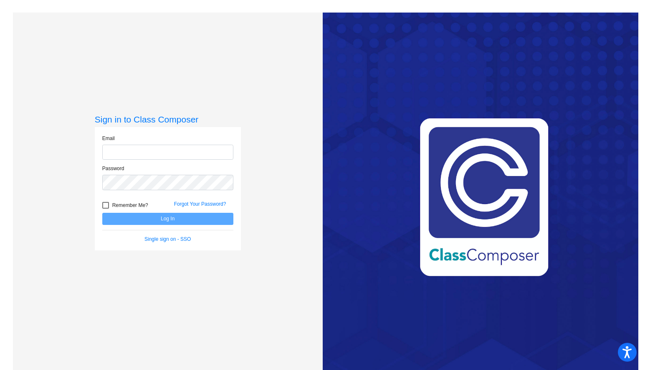
type input "[EMAIL_ADDRESS][DOMAIN_NAME]"
click at [145, 219] on button "Log In" at bounding box center [167, 219] width 131 height 12
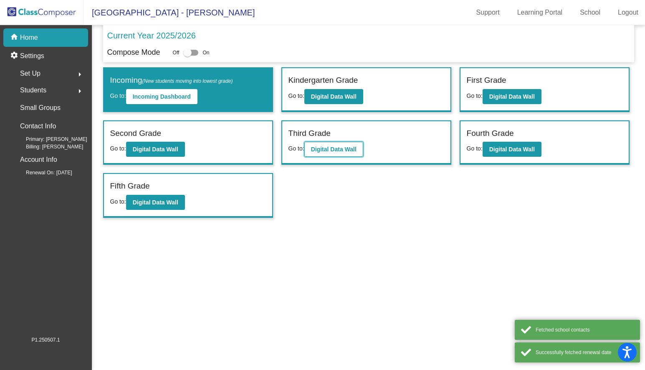
click at [362, 150] on button "Digital Data Wall" at bounding box center [333, 149] width 59 height 15
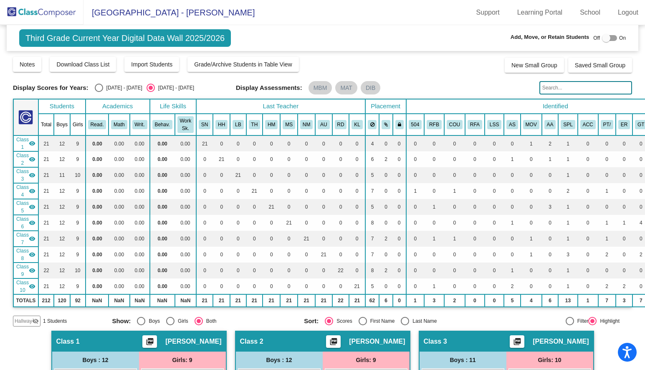
click at [609, 37] on div at bounding box center [609, 38] width 15 height 6
checkbox input "true"
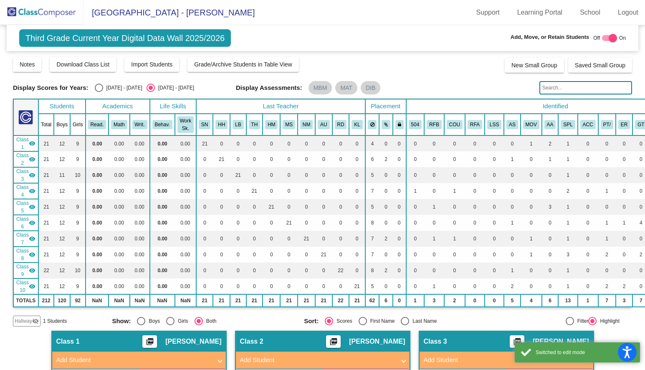
click at [551, 86] on input "text" at bounding box center [586, 87] width 93 height 13
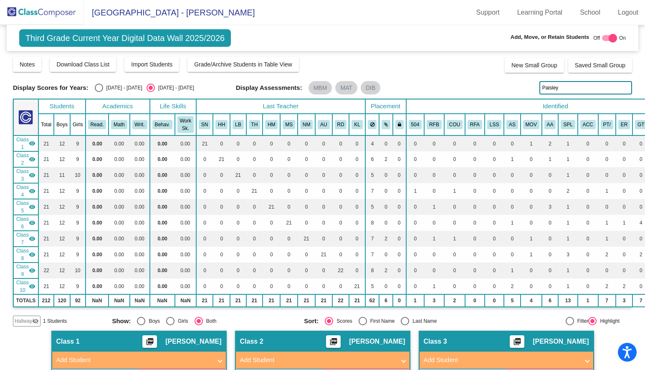
type input "Paisley"
drag, startPoint x: 562, startPoint y: 89, endPoint x: 507, endPoint y: 89, distance: 54.3
click at [507, 89] on div "Display Scores for Years: [DATE] - [DATE] [DATE] - [DATE] Display Assessments: …" at bounding box center [322, 87] width 619 height 13
click at [27, 318] on span "Hallway" at bounding box center [24, 321] width 18 height 8
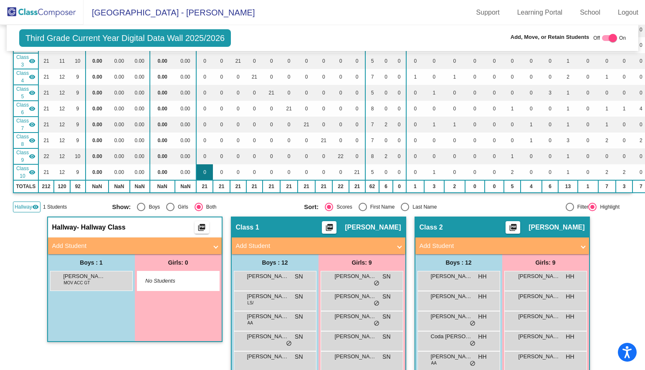
scroll to position [115, 0]
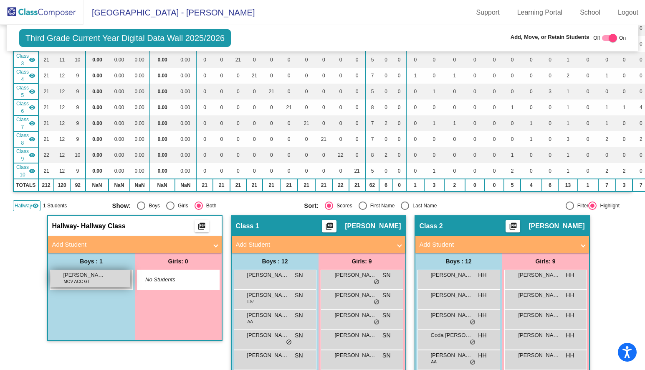
click at [95, 276] on span "[PERSON_NAME]" at bounding box center [84, 275] width 42 height 8
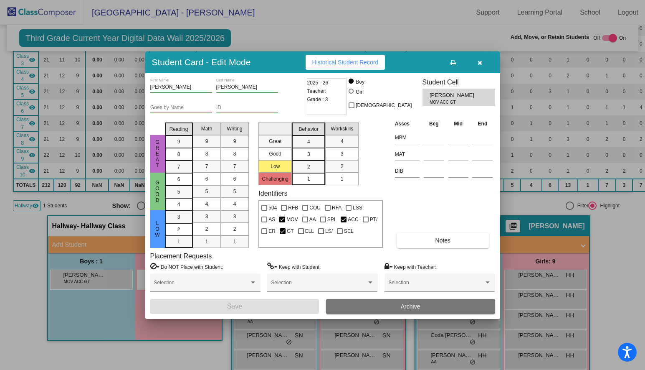
click at [479, 66] on button "button" at bounding box center [480, 62] width 27 height 15
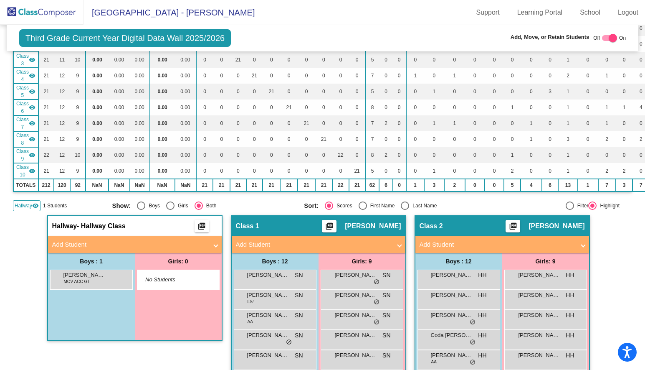
click at [169, 243] on mat-panel-title "Add Student" at bounding box center [129, 245] width 155 height 10
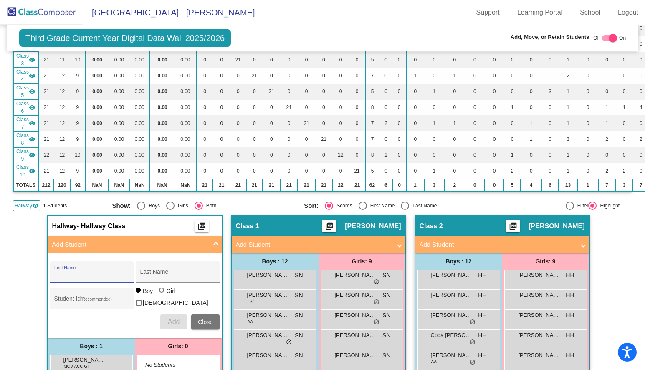
click at [93, 274] on input "First Name" at bounding box center [91, 274] width 75 height 7
type input "Paisley"
type input "[PERSON_NAME]"
click at [160, 292] on div at bounding box center [161, 289] width 5 height 5
click at [162, 294] on input "Girl" at bounding box center [162, 294] width 0 height 0
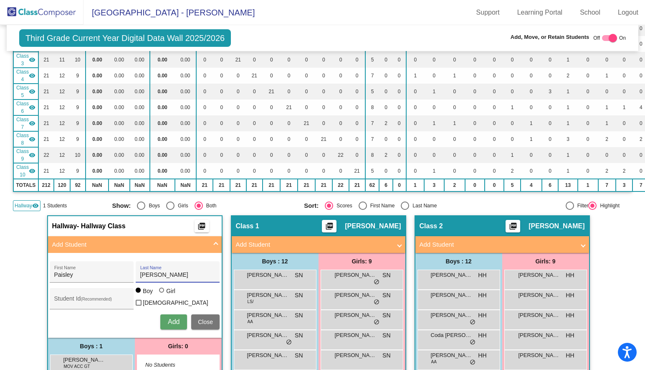
radio input "true"
click at [168, 318] on span "Add" at bounding box center [174, 321] width 12 height 7
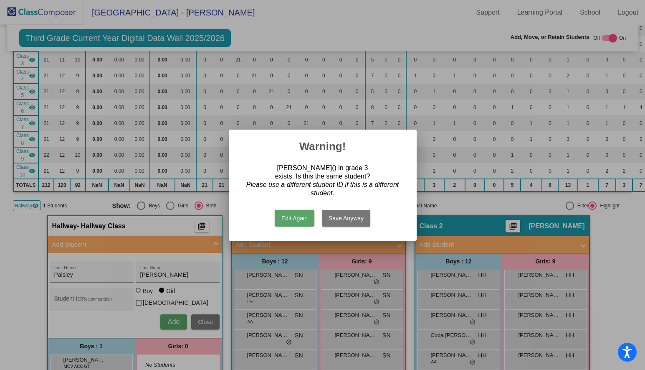
click at [303, 216] on button "Edit Again" at bounding box center [295, 218] width 40 height 17
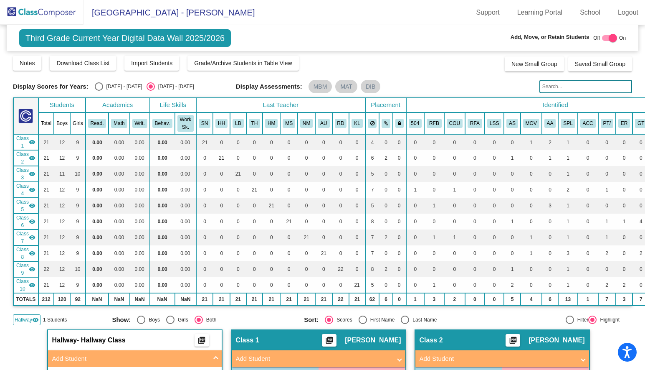
scroll to position [0, 0]
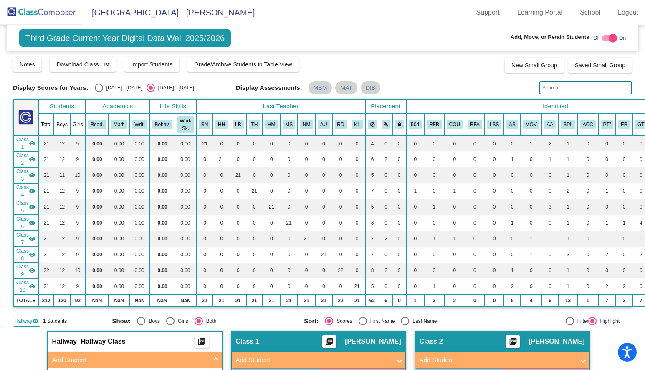
click at [552, 90] on input "text" at bounding box center [586, 87] width 93 height 13
type input "[PERSON_NAME]"
